Goal: Task Accomplishment & Management: Manage account settings

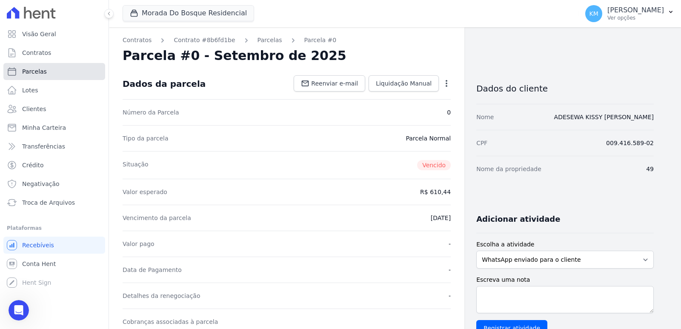
click at [40, 77] on link "Parcelas" at bounding box center [54, 71] width 102 height 17
select select
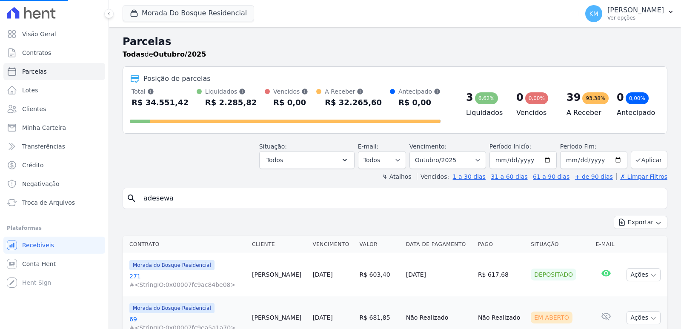
click at [180, 204] on input "adesewa" at bounding box center [401, 198] width 526 height 17
drag, startPoint x: 177, startPoint y: 201, endPoint x: 98, endPoint y: 203, distance: 79.2
click at [98, 203] on div "Visão Geral Contratos [GEOGRAPHIC_DATA] Lotes Clientes Minha Carteira Transferê…" at bounding box center [340, 164] width 681 height 329
type input "[PERSON_NAME]"
select select
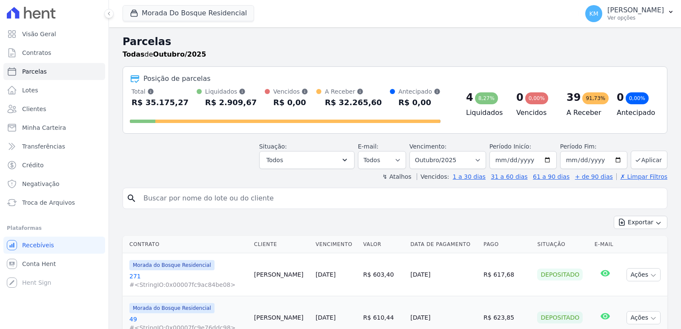
select select
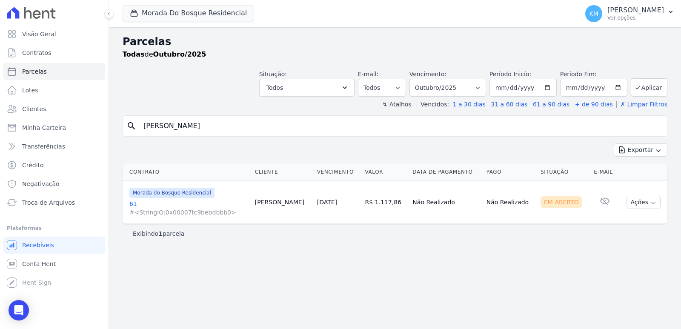
click at [132, 205] on link "61 #<StringIO:0x00007fc9bebdbbb0>" at bounding box center [188, 208] width 119 height 17
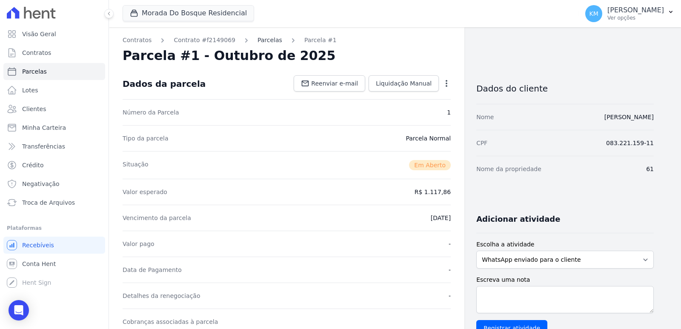
click at [263, 38] on link "Parcelas" at bounding box center [270, 40] width 25 height 9
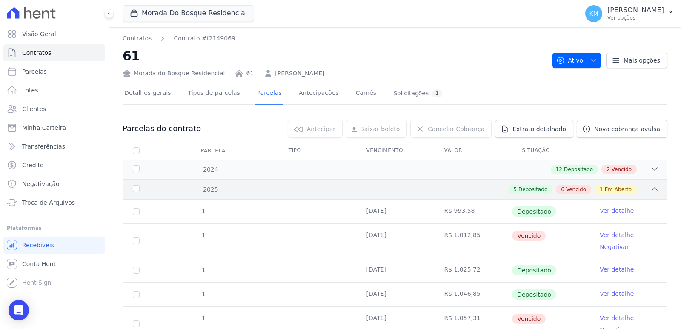
click at [451, 189] on div "5 Depositado 6 Vencido 1 Em Aberto" at bounding box center [421, 189] width 475 height 9
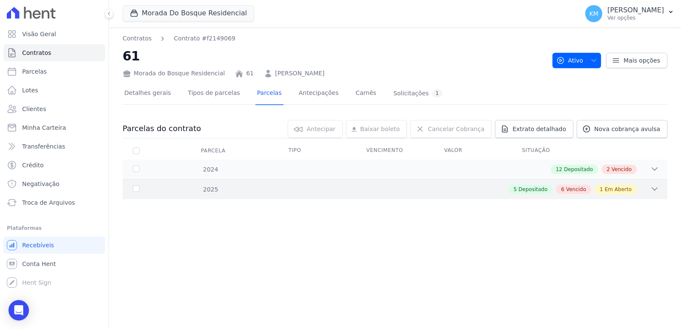
click at [376, 187] on div "5 Depositado 6 Vencido 1 Em Aberto" at bounding box center [421, 189] width 475 height 9
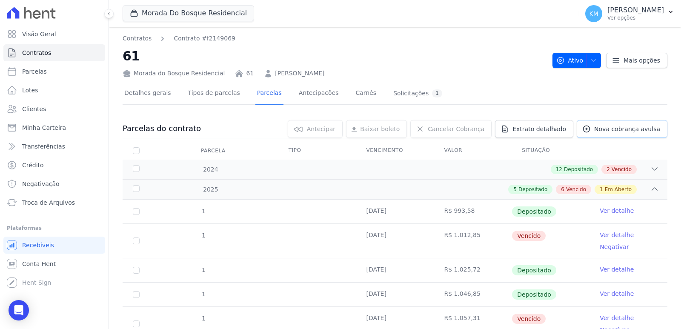
click at [623, 124] on link "Nova cobrança avulsa" at bounding box center [622, 129] width 91 height 18
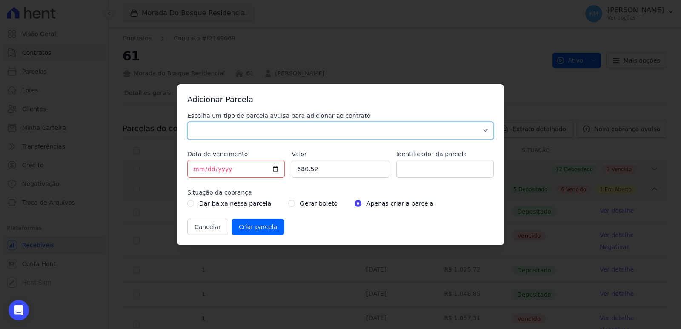
click at [244, 134] on select "Parcela Normal Sinal Caução Intercalada Chaves Pré Chaves Pós Chaves Taxas Quit…" at bounding box center [340, 131] width 307 height 18
select select "standard"
click at [187, 122] on select "Parcela Normal Sinal Caução Intercalada Chaves Pré Chaves Pós Chaves Taxas Quit…" at bounding box center [340, 131] width 307 height 18
click at [196, 172] on input "[DATE]" at bounding box center [236, 169] width 98 height 18
type input "[DATE]"
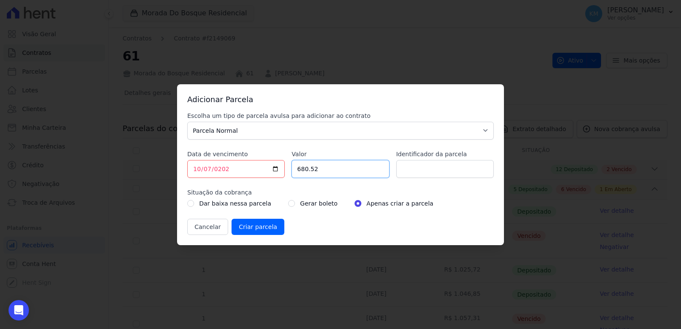
click at [319, 169] on input "680.52" at bounding box center [341, 169] width 98 height 18
drag, startPoint x: 307, startPoint y: 171, endPoint x: 292, endPoint y: 171, distance: 14.9
click at [292, 171] on input "680.52" at bounding box center [341, 169] width 98 height 18
type input "1162.47"
click at [437, 167] on input "Identificador da parcela" at bounding box center [445, 169] width 98 height 18
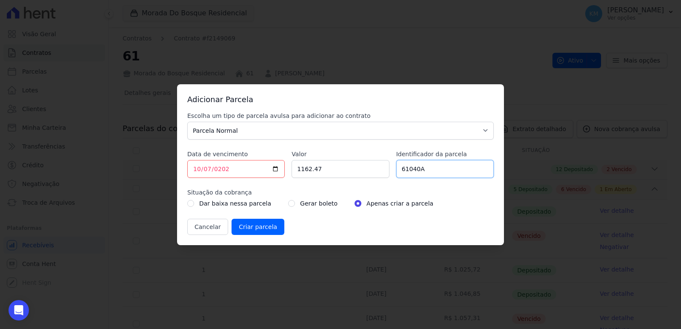
type input "61040A"
drag, startPoint x: 287, startPoint y: 202, endPoint x: 283, endPoint y: 204, distance: 4.4
click at [288, 203] on div "Gerar boleto" at bounding box center [312, 203] width 49 height 10
click at [288, 205] on input "radio" at bounding box center [291, 203] width 7 height 7
radio input "true"
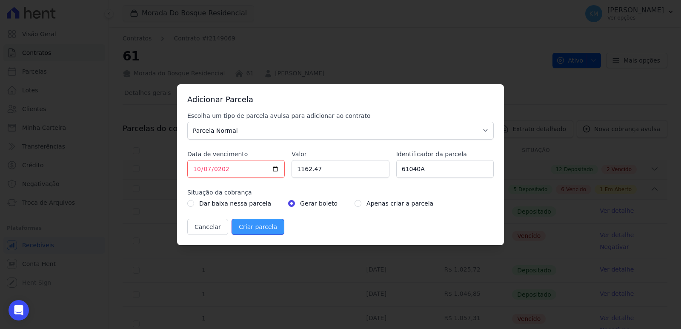
click at [274, 223] on input "Criar parcela" at bounding box center [258, 227] width 53 height 16
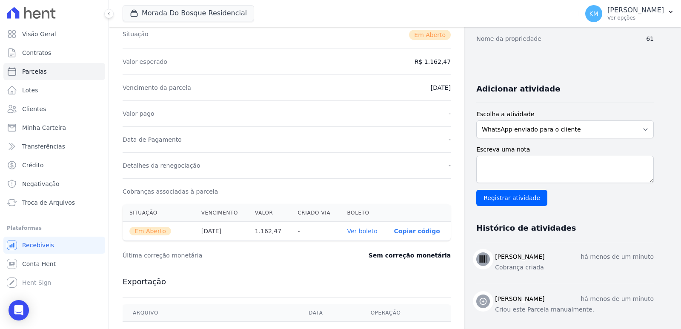
scroll to position [254, 0]
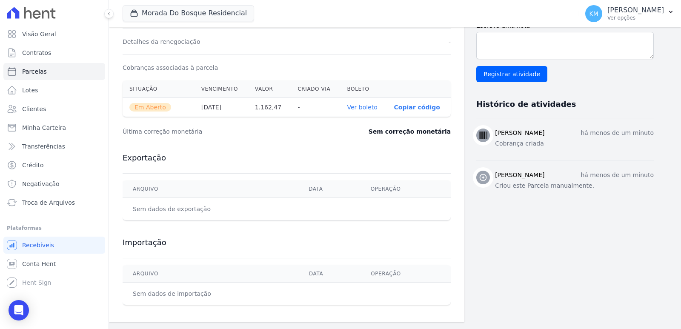
click at [367, 109] on link "Ver boleto" at bounding box center [362, 107] width 30 height 7
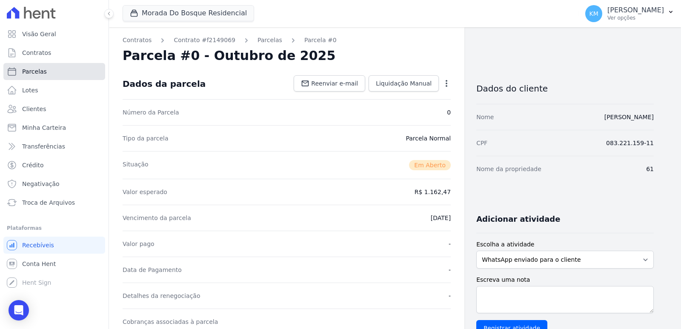
click at [35, 75] on span "Parcelas" at bounding box center [34, 71] width 25 height 9
select select
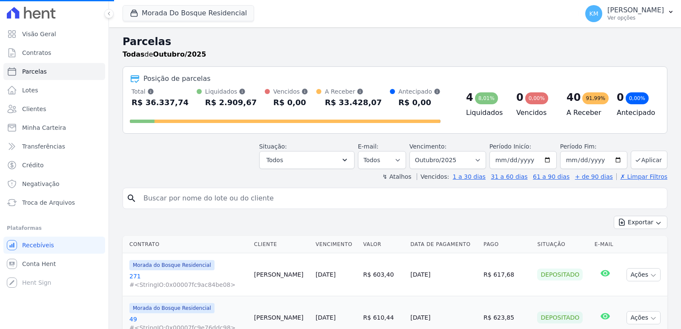
select select
click at [37, 90] on link "Lotes" at bounding box center [54, 90] width 102 height 17
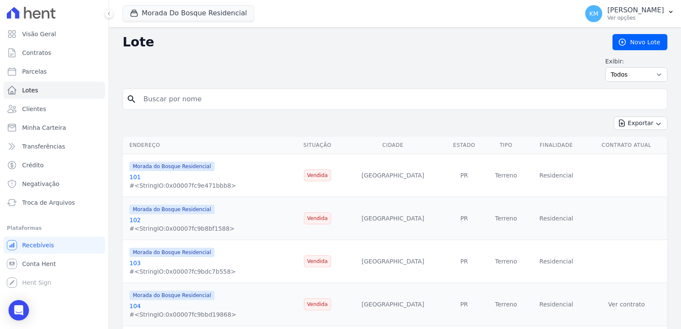
drag, startPoint x: 241, startPoint y: 104, endPoint x: 237, endPoint y: 101, distance: 5.0
click at [238, 102] on input "search" at bounding box center [401, 99] width 526 height 17
type input "139"
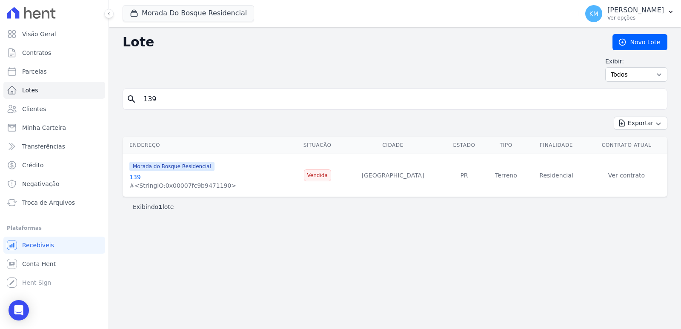
click at [135, 176] on link "139" at bounding box center [134, 177] width 11 height 7
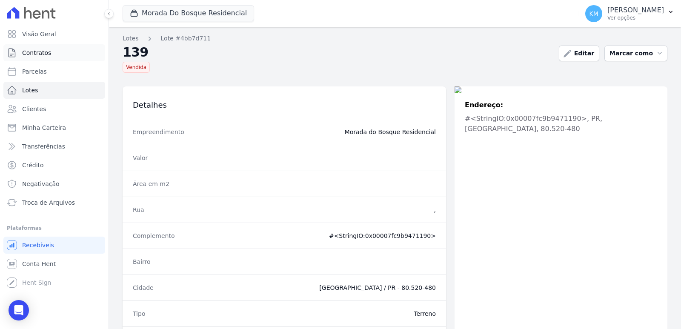
click at [44, 55] on span "Contratos" at bounding box center [36, 53] width 29 height 9
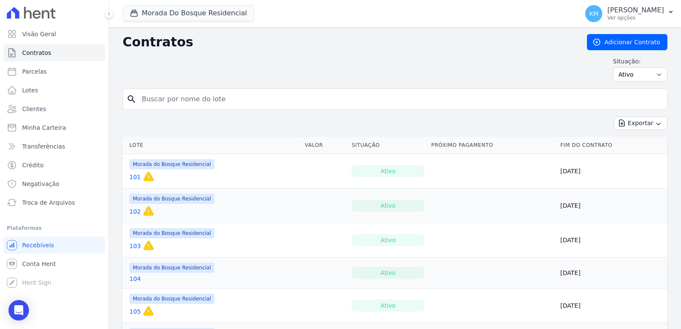
click at [158, 101] on input "search" at bounding box center [400, 99] width 527 height 17
type input "139"
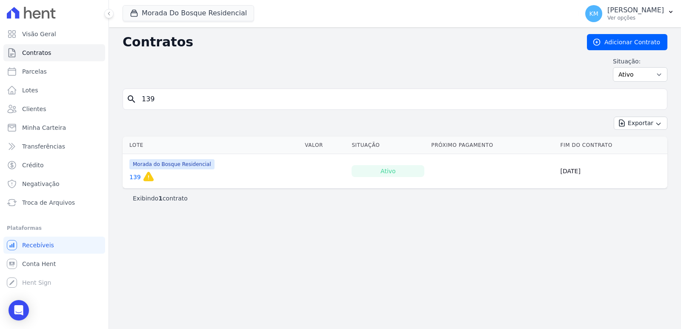
click at [132, 176] on link "139" at bounding box center [134, 177] width 11 height 9
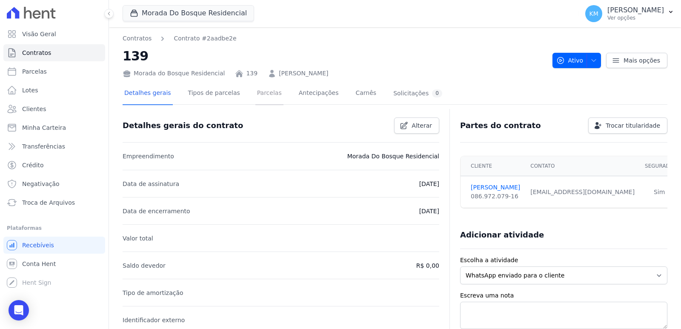
click at [256, 97] on link "Parcelas" at bounding box center [270, 94] width 28 height 23
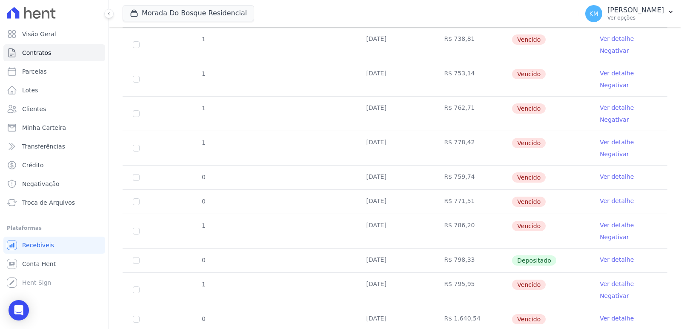
scroll to position [145, 0]
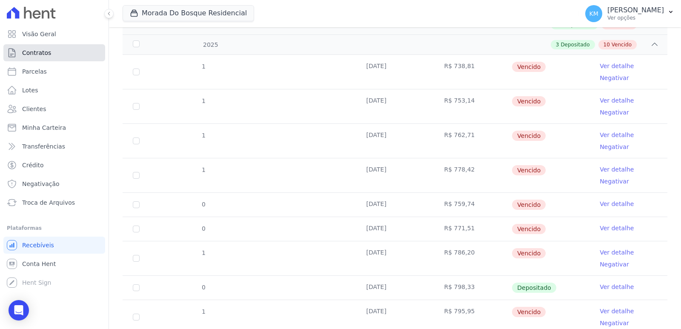
click at [48, 47] on link "Contratos" at bounding box center [54, 52] width 102 height 17
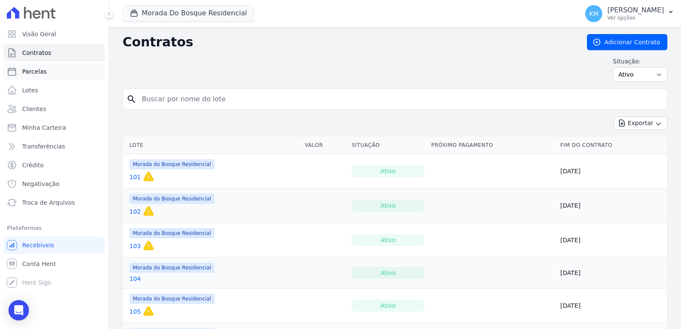
click at [36, 72] on span "Parcelas" at bounding box center [34, 71] width 25 height 9
select select
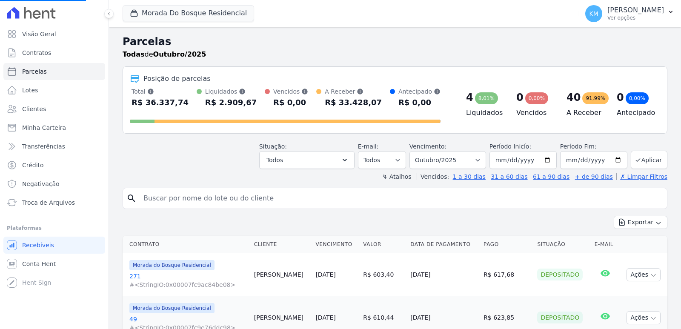
click at [171, 196] on input "search" at bounding box center [401, 198] width 526 height 17
select select
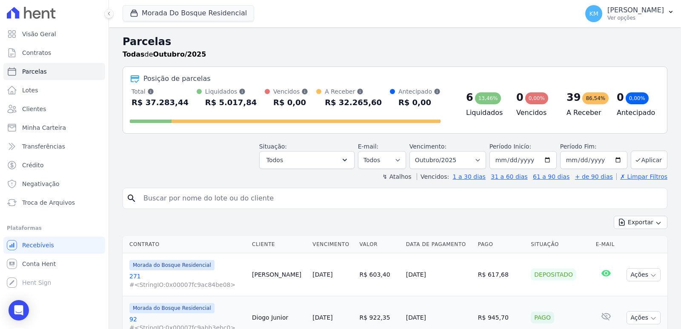
click at [221, 195] on input "search" at bounding box center [401, 198] width 526 height 17
click at [223, 198] on input "search" at bounding box center [401, 198] width 526 height 17
paste input "[PERSON_NAME]"
type input "[PERSON_NAME]"
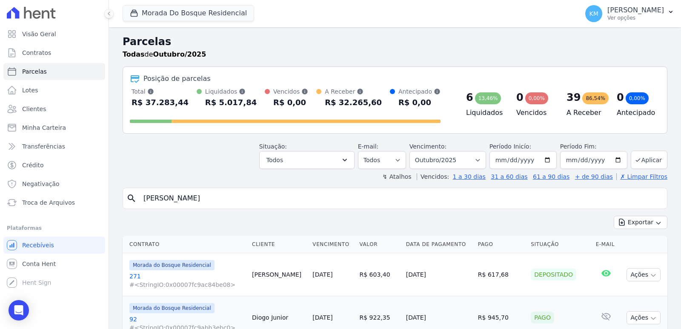
select select
